Goal: Find specific page/section: Find specific page/section

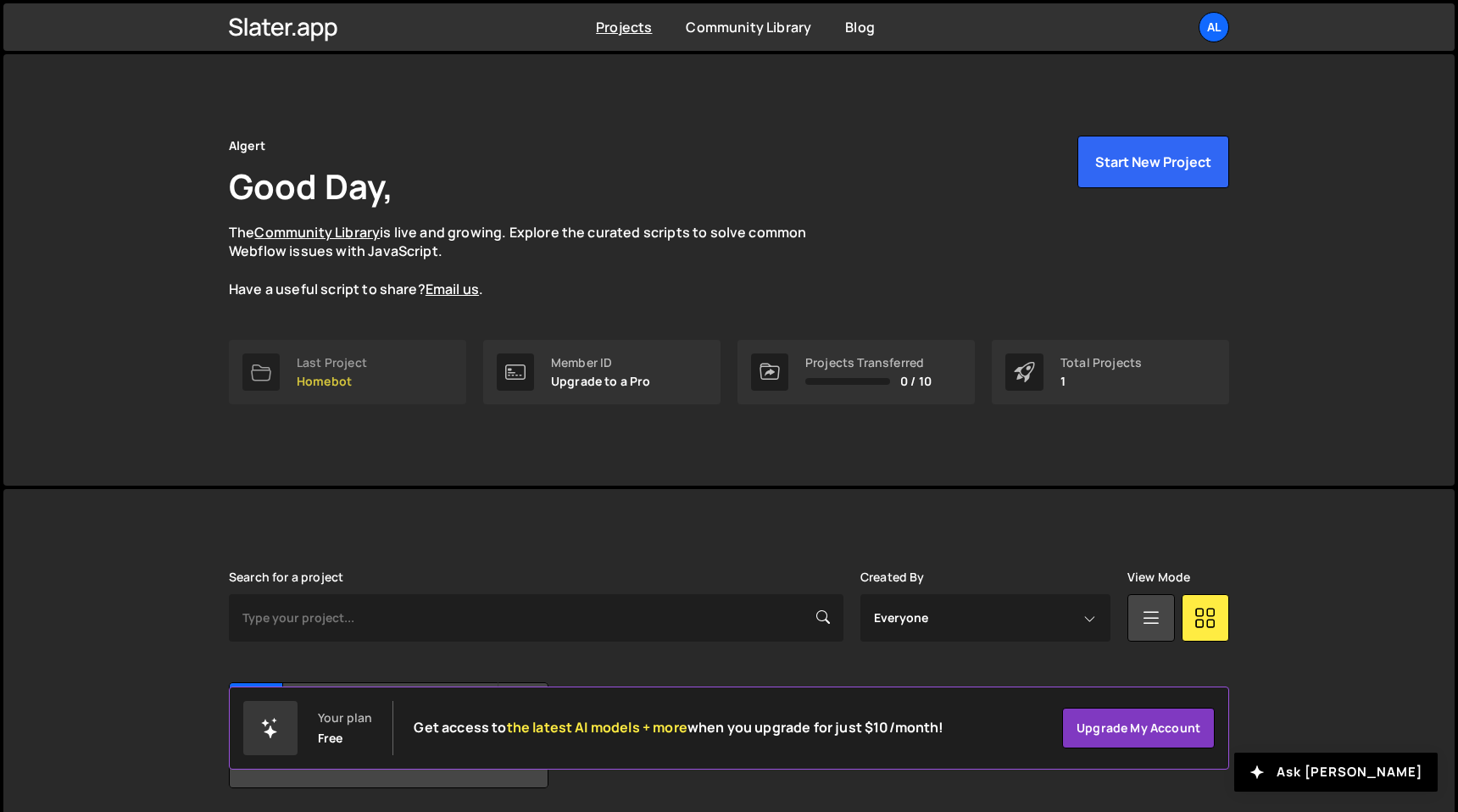
click at [325, 364] on div "Last Project" at bounding box center [331, 363] width 70 height 13
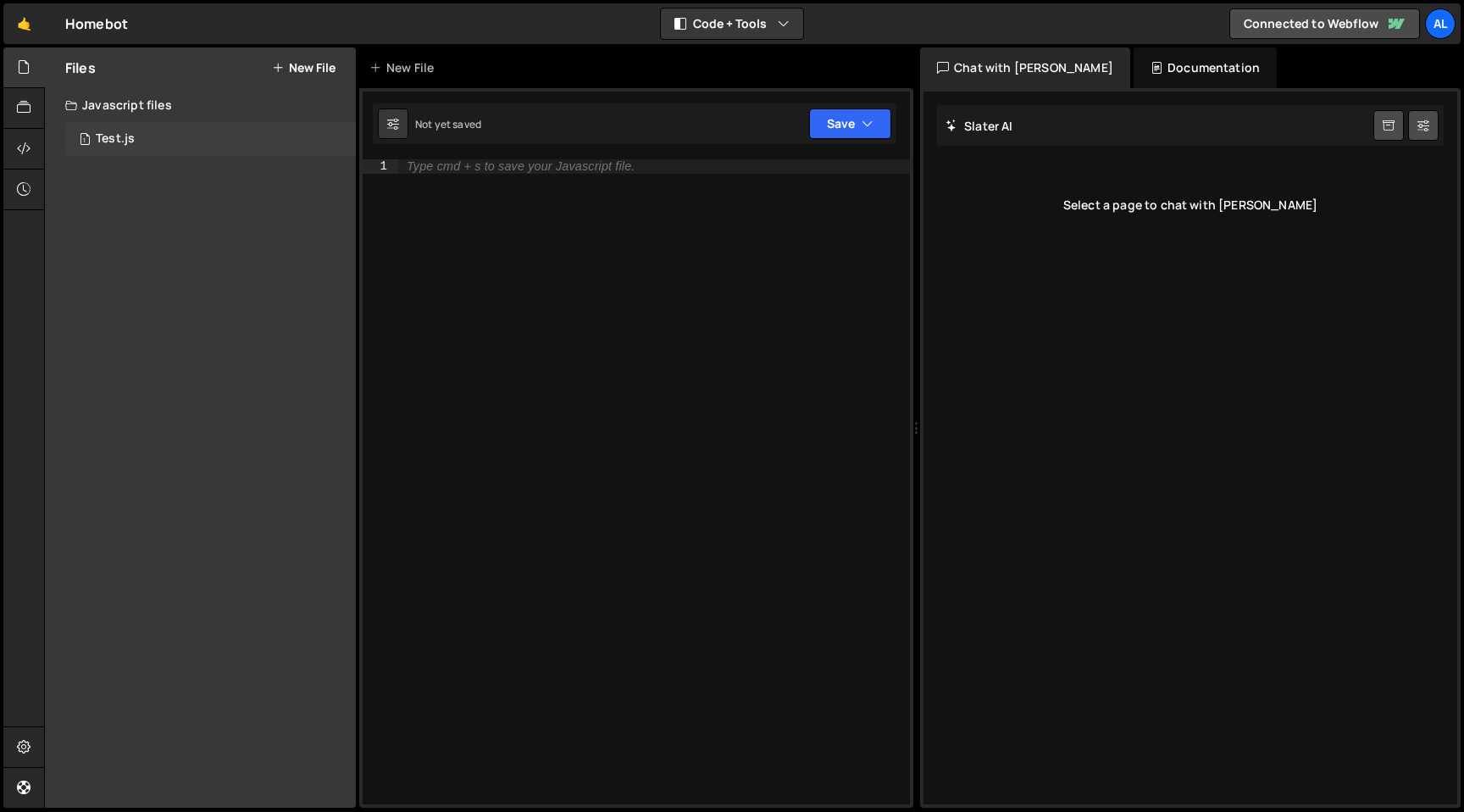
click at [174, 136] on div "1 Test.js 0" at bounding box center [211, 138] width 291 height 34
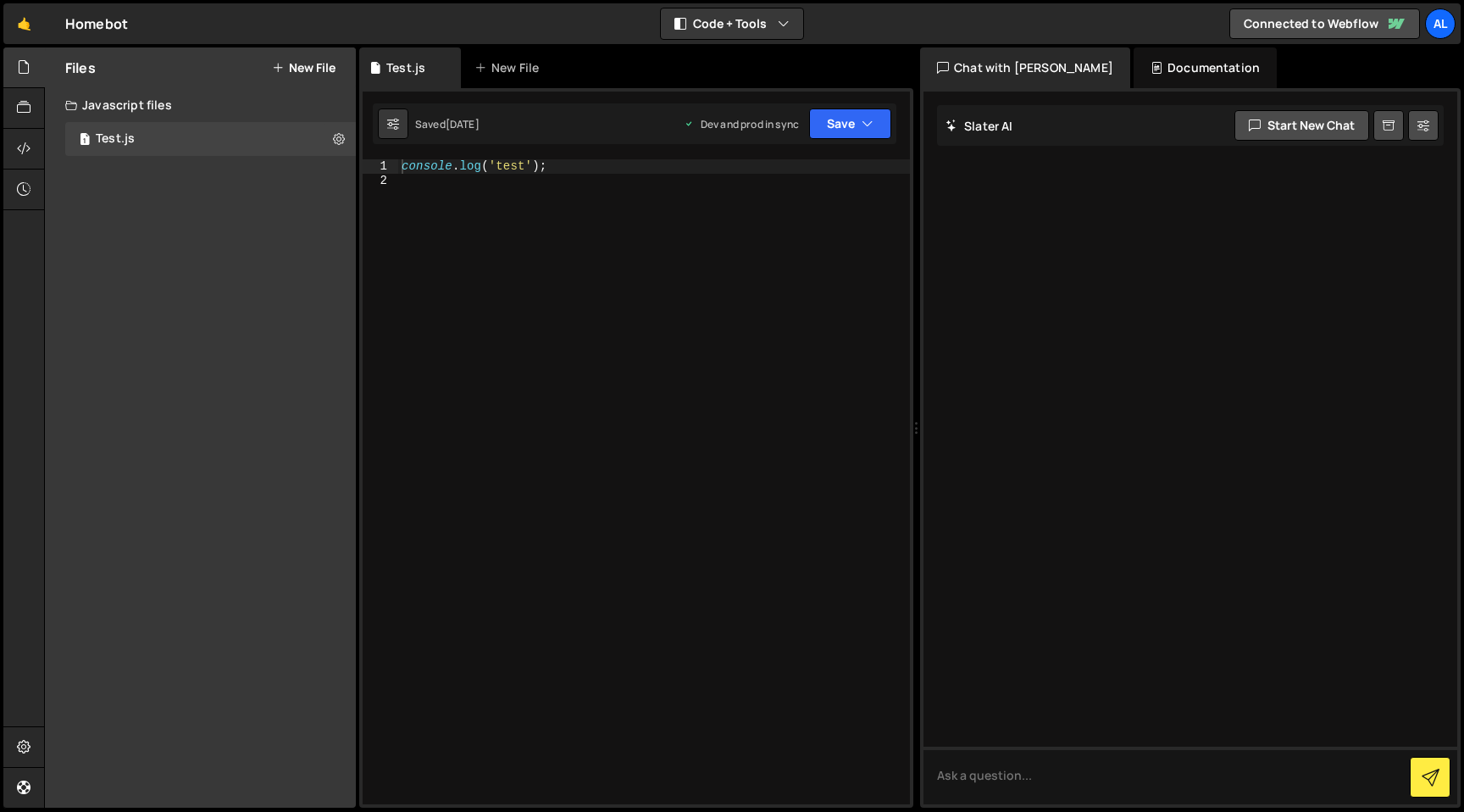
click at [158, 116] on div "Javascript files" at bounding box center [200, 104] width 311 height 34
click at [170, 156] on div "Files New File Javascript files 1 Test.js 0 CSS files Copy share link Edit File…" at bounding box center [200, 428] width 311 height 760
